Goal: Use online tool/utility: Utilize a website feature to perform a specific function

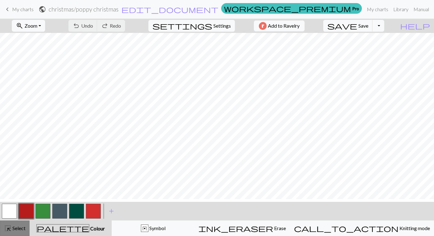
click at [25, 227] on div "highlight_alt Select Select" at bounding box center [14, 228] width 21 height 7
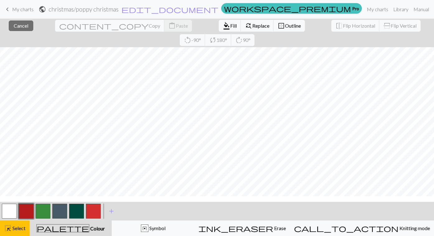
click at [13, 214] on button "button" at bounding box center [9, 211] width 15 height 15
click at [223, 30] on span "format_color_fill" at bounding box center [226, 25] width 7 height 9
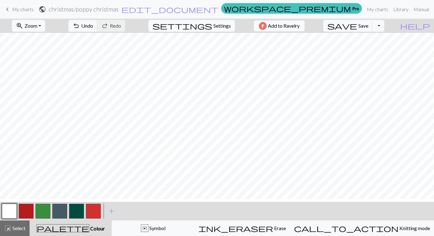
click at [44, 212] on button "button" at bounding box center [42, 211] width 15 height 15
click at [97, 25] on button "undo Undo Undo" at bounding box center [82, 26] width 29 height 12
click at [8, 215] on button "button" at bounding box center [9, 211] width 15 height 15
click at [43, 214] on button "button" at bounding box center [42, 211] width 15 height 15
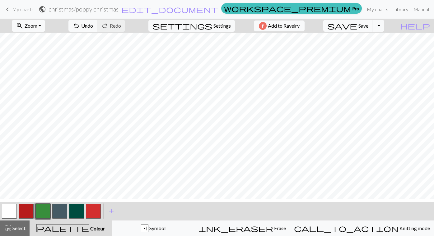
click at [11, 215] on button "button" at bounding box center [9, 211] width 15 height 15
click at [47, 212] on button "button" at bounding box center [42, 211] width 15 height 15
click at [93, 29] on span "Undo" at bounding box center [87, 26] width 12 height 6
click at [6, 215] on button "button" at bounding box center [9, 211] width 15 height 15
click at [41, 212] on button "button" at bounding box center [42, 211] width 15 height 15
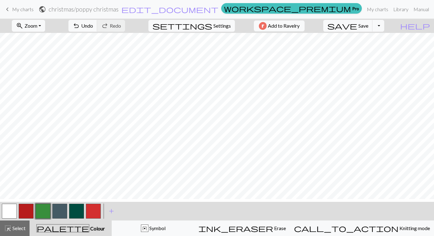
click at [7, 212] on button "button" at bounding box center [9, 211] width 15 height 15
click at [44, 212] on button "button" at bounding box center [42, 211] width 15 height 15
click at [93, 29] on span "Undo" at bounding box center [87, 26] width 12 height 6
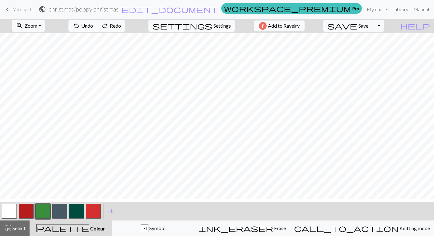
click at [93, 29] on span "Undo" at bounding box center [87, 26] width 12 height 6
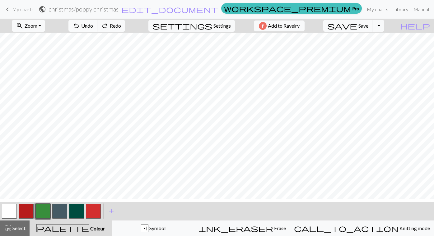
click at [93, 29] on span "Undo" at bounding box center [87, 26] width 12 height 6
click at [28, 214] on button "button" at bounding box center [26, 211] width 15 height 15
click at [94, 216] on button "button" at bounding box center [93, 211] width 15 height 15
click at [11, 216] on button "button" at bounding box center [9, 211] width 15 height 15
click at [95, 217] on button "button" at bounding box center [93, 211] width 15 height 15
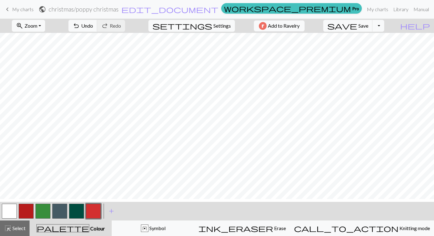
click at [41, 215] on button "button" at bounding box center [42, 211] width 15 height 15
click at [9, 212] on button "button" at bounding box center [9, 211] width 15 height 15
